Goal: Information Seeking & Learning: Learn about a topic

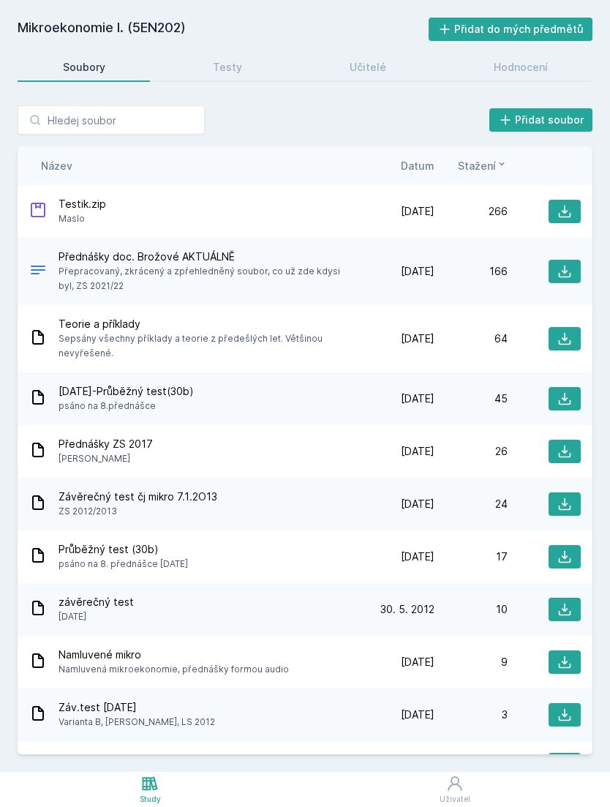
click at [143, 798] on div "Study" at bounding box center [150, 799] width 21 height 11
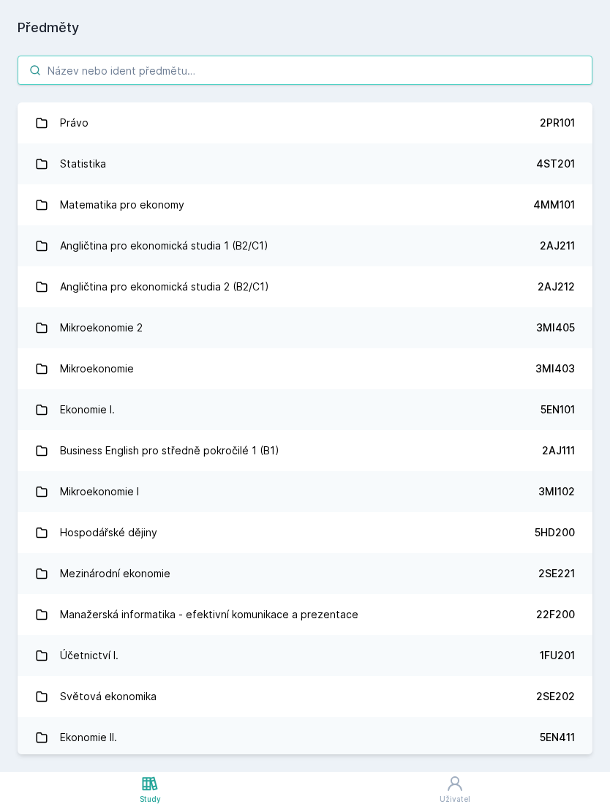
click at [427, 76] on input "search" at bounding box center [305, 70] width 575 height 29
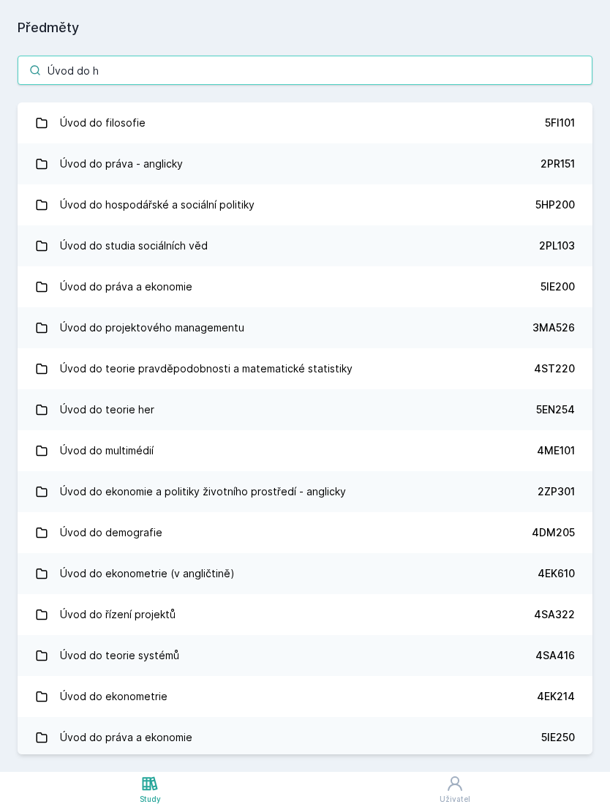
type input "Úvod do ho"
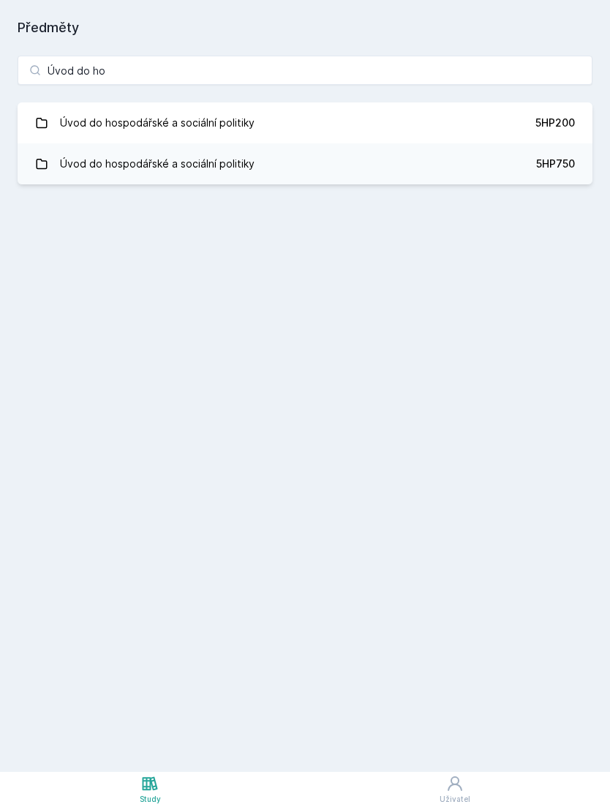
click at [498, 141] on link "Úvod do hospodářské a sociální politiky 5HP200" at bounding box center [305, 122] width 575 height 41
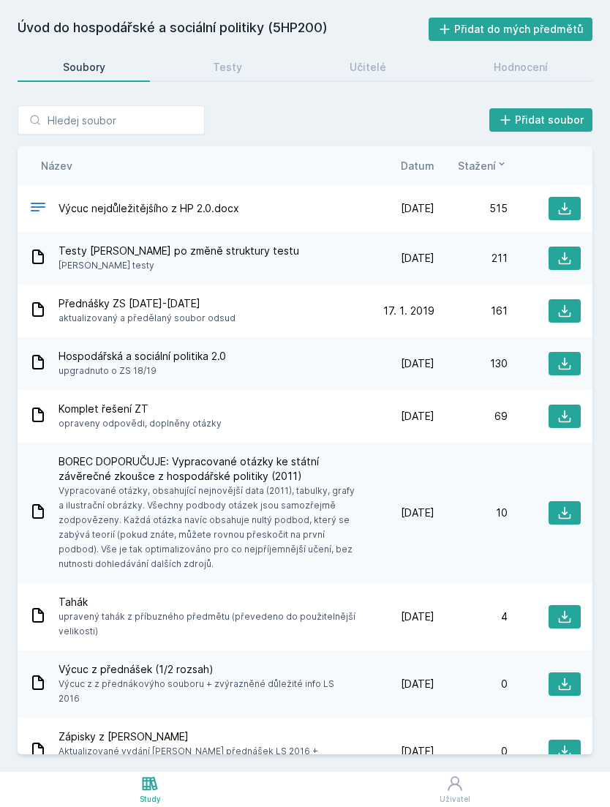
click at [231, 74] on div "Testy" at bounding box center [227, 67] width 29 height 15
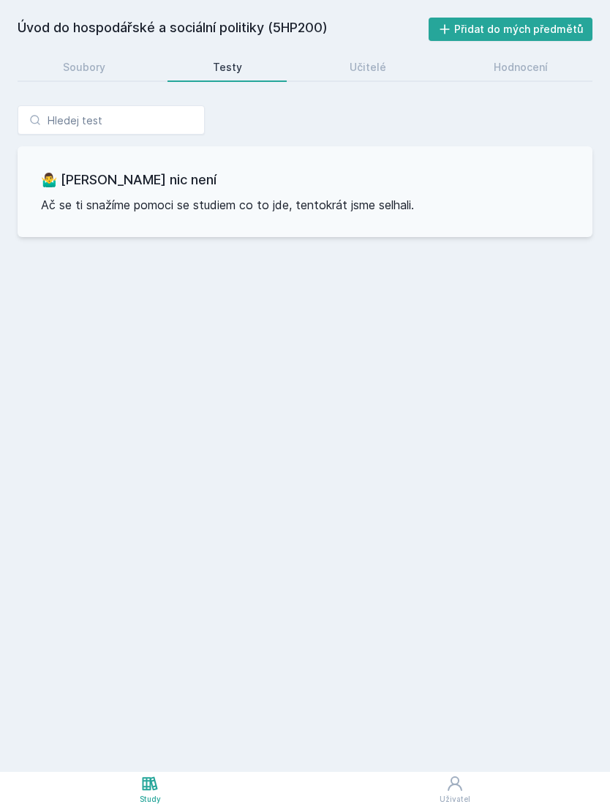
click at [370, 61] on div "Učitelé" at bounding box center [368, 67] width 37 height 15
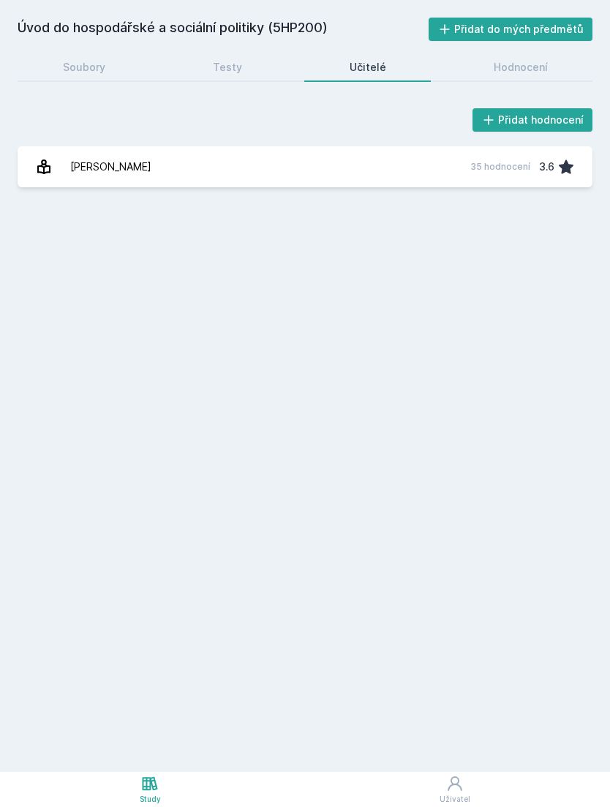
click at [391, 181] on link "[PERSON_NAME] 35 hodnocení 3.6" at bounding box center [305, 166] width 575 height 41
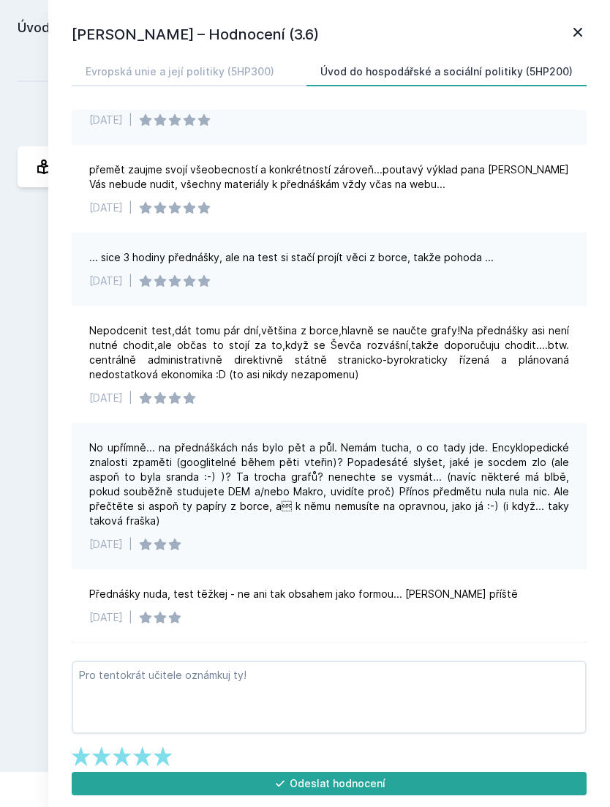
scroll to position [923, 0]
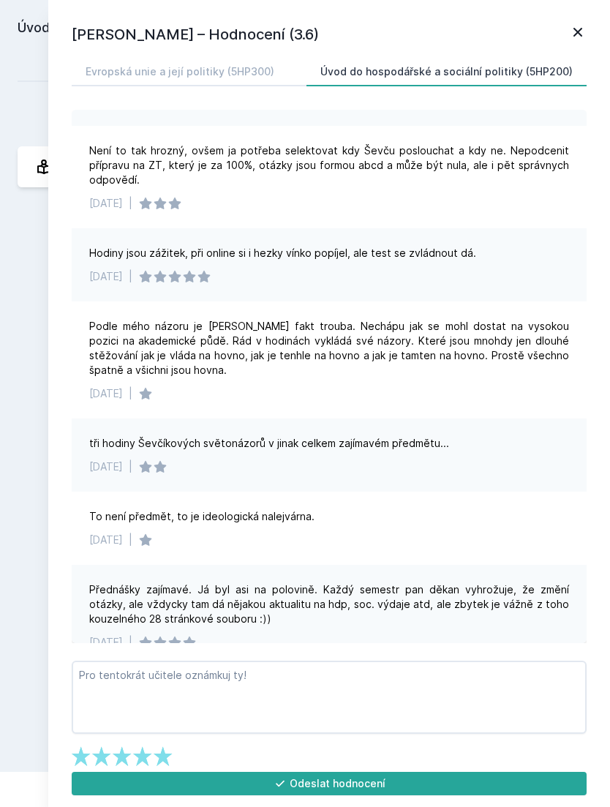
click at [586, 26] on icon at bounding box center [578, 32] width 18 height 18
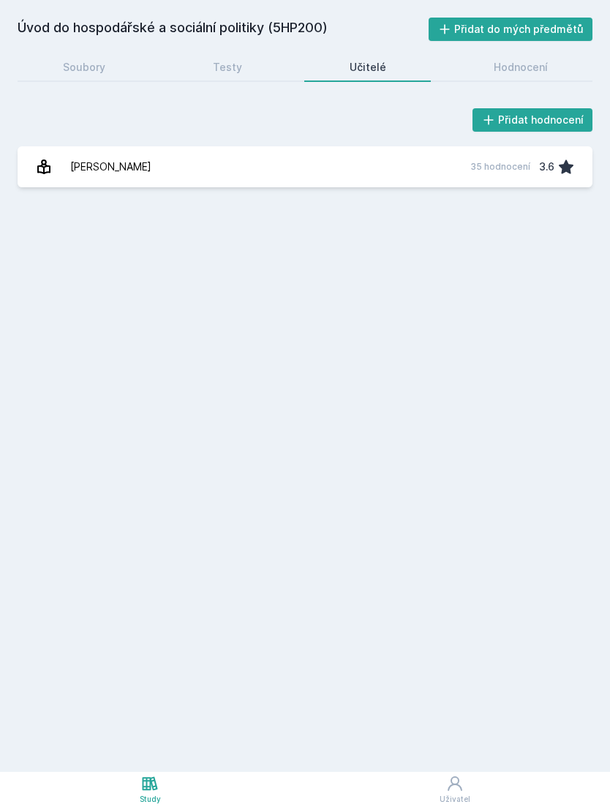
click at [527, 62] on div "Hodnocení" at bounding box center [521, 67] width 54 height 15
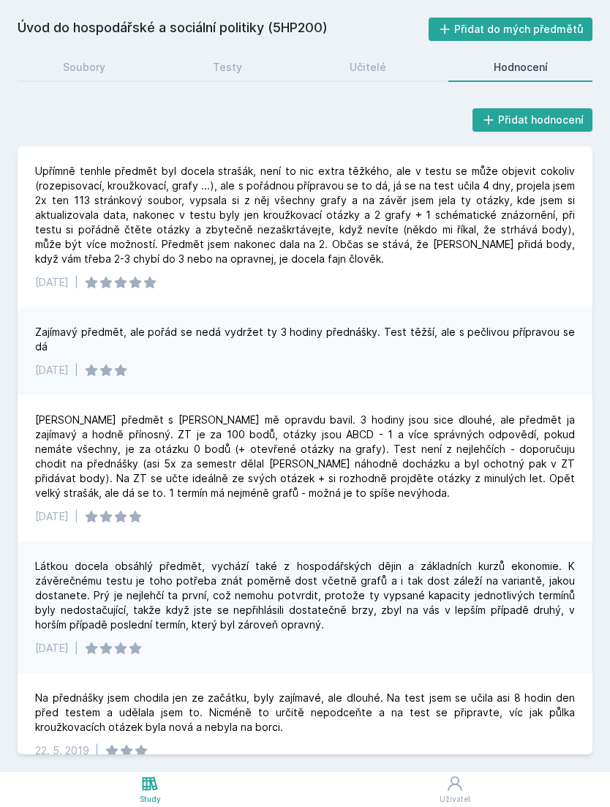
scroll to position [-1, 0]
click at [96, 60] on div "Soubory" at bounding box center [84, 67] width 42 height 15
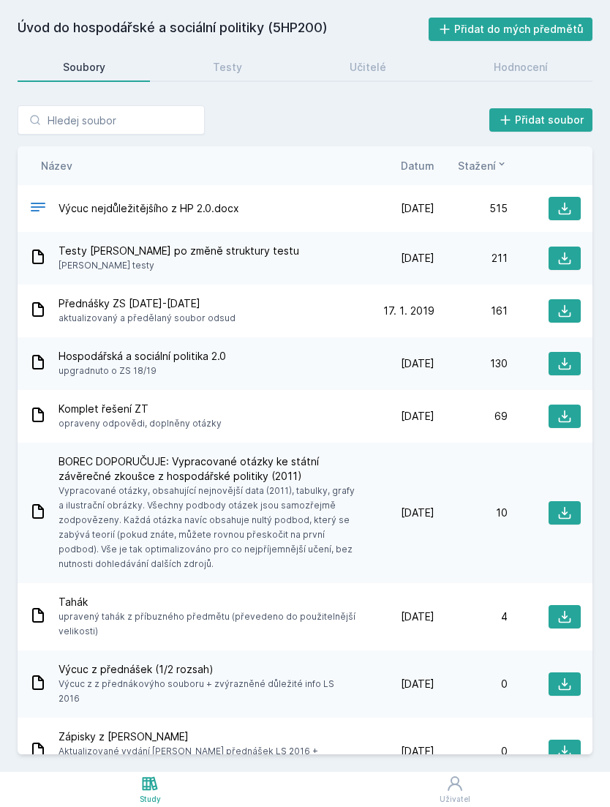
click at [559, 252] on icon at bounding box center [565, 258] width 12 height 12
click at [229, 72] on div "Testy" at bounding box center [227, 67] width 29 height 15
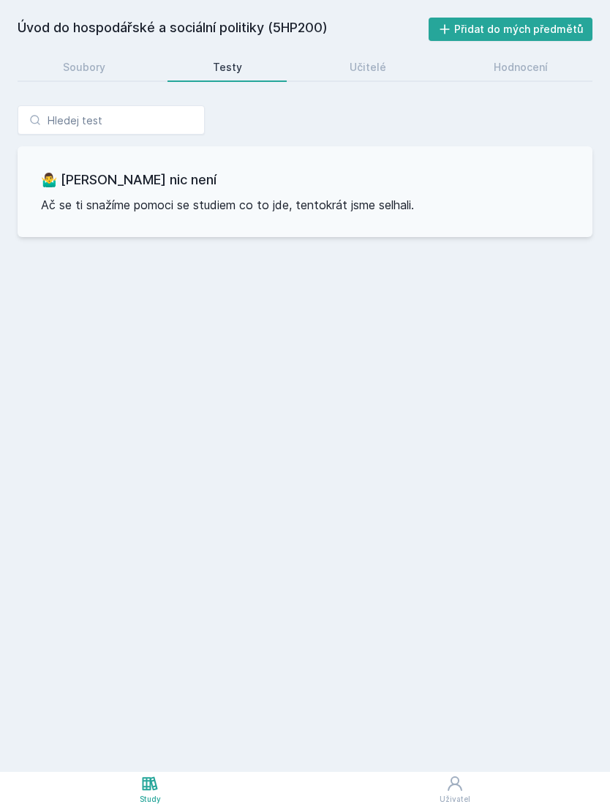
click at [136, 68] on link "Soubory" at bounding box center [84, 67] width 132 height 29
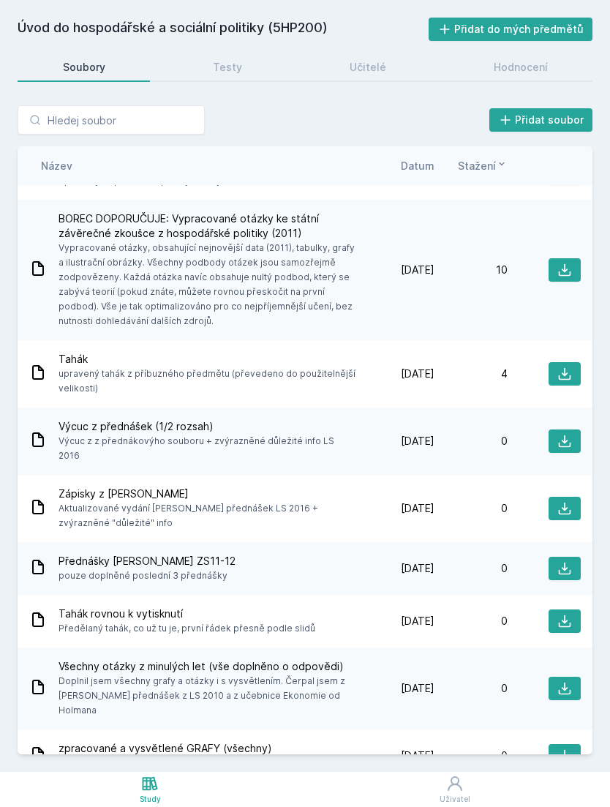
scroll to position [202, 0]
